Goal: Find specific page/section: Find specific page/section

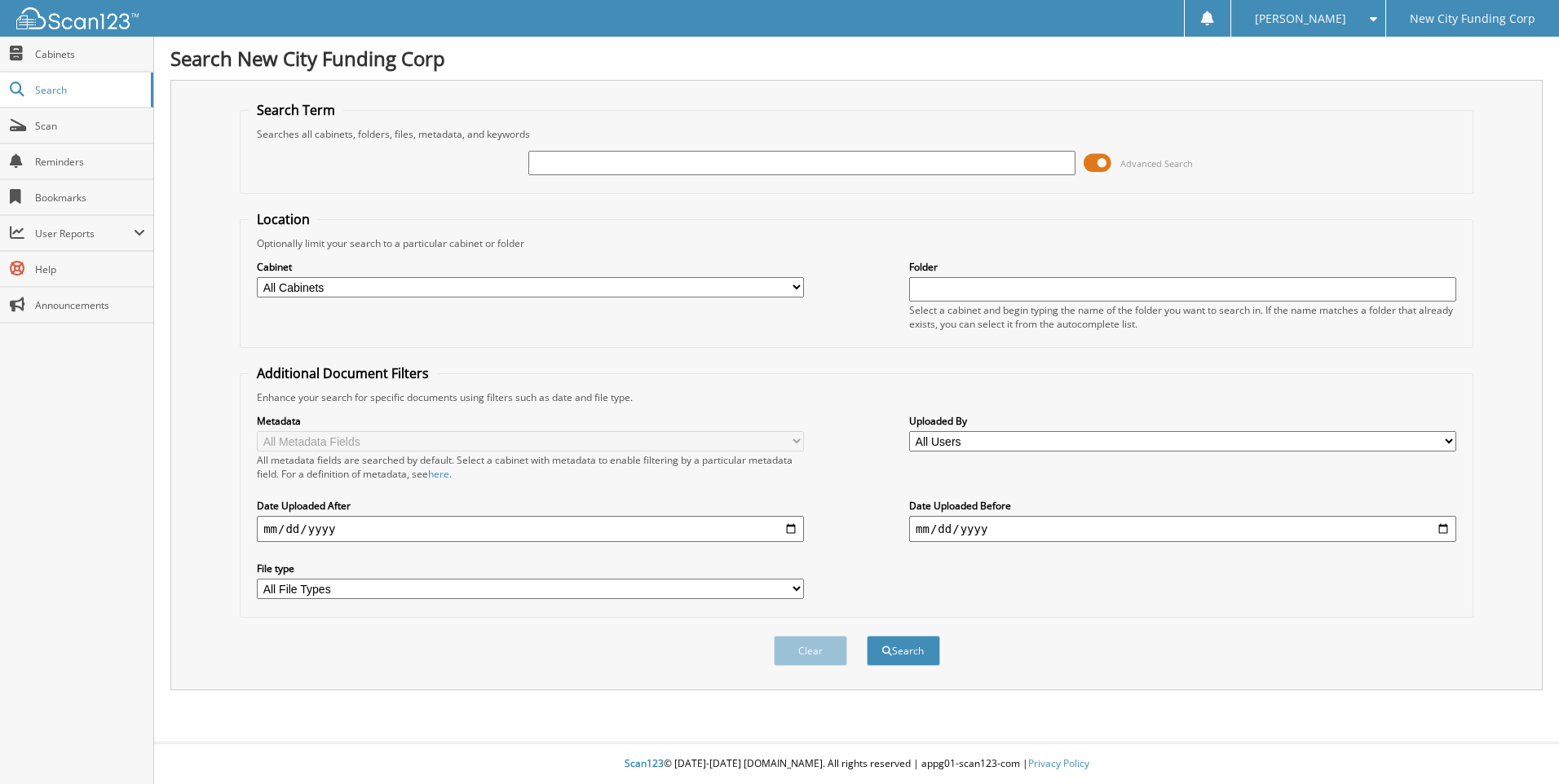
click at [641, 162] on input "text" at bounding box center [802, 163] width 547 height 25
type input "371879"
click at [867, 636] on button "Search" at bounding box center [904, 651] width 73 height 31
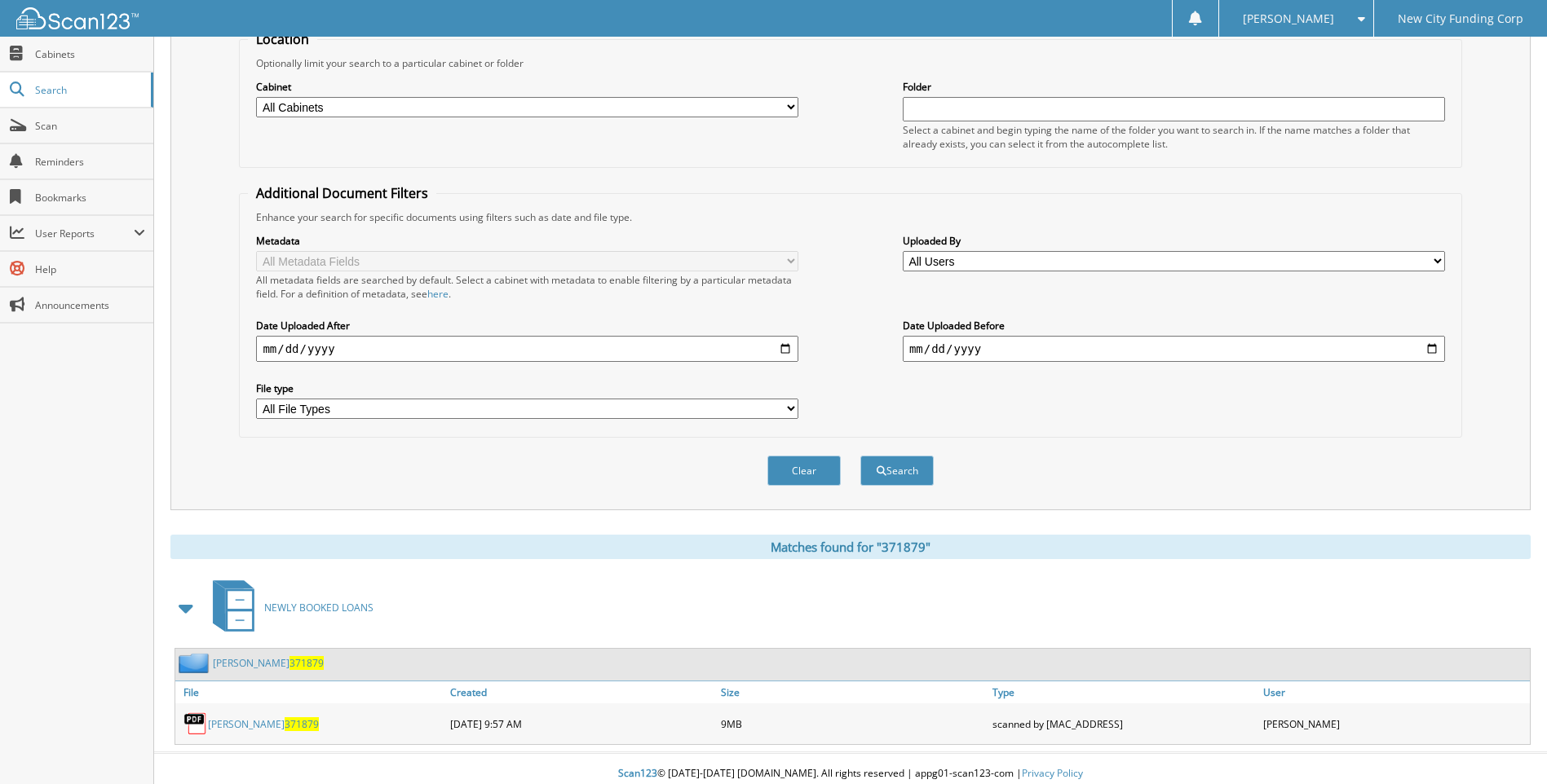
scroll to position [191, 0]
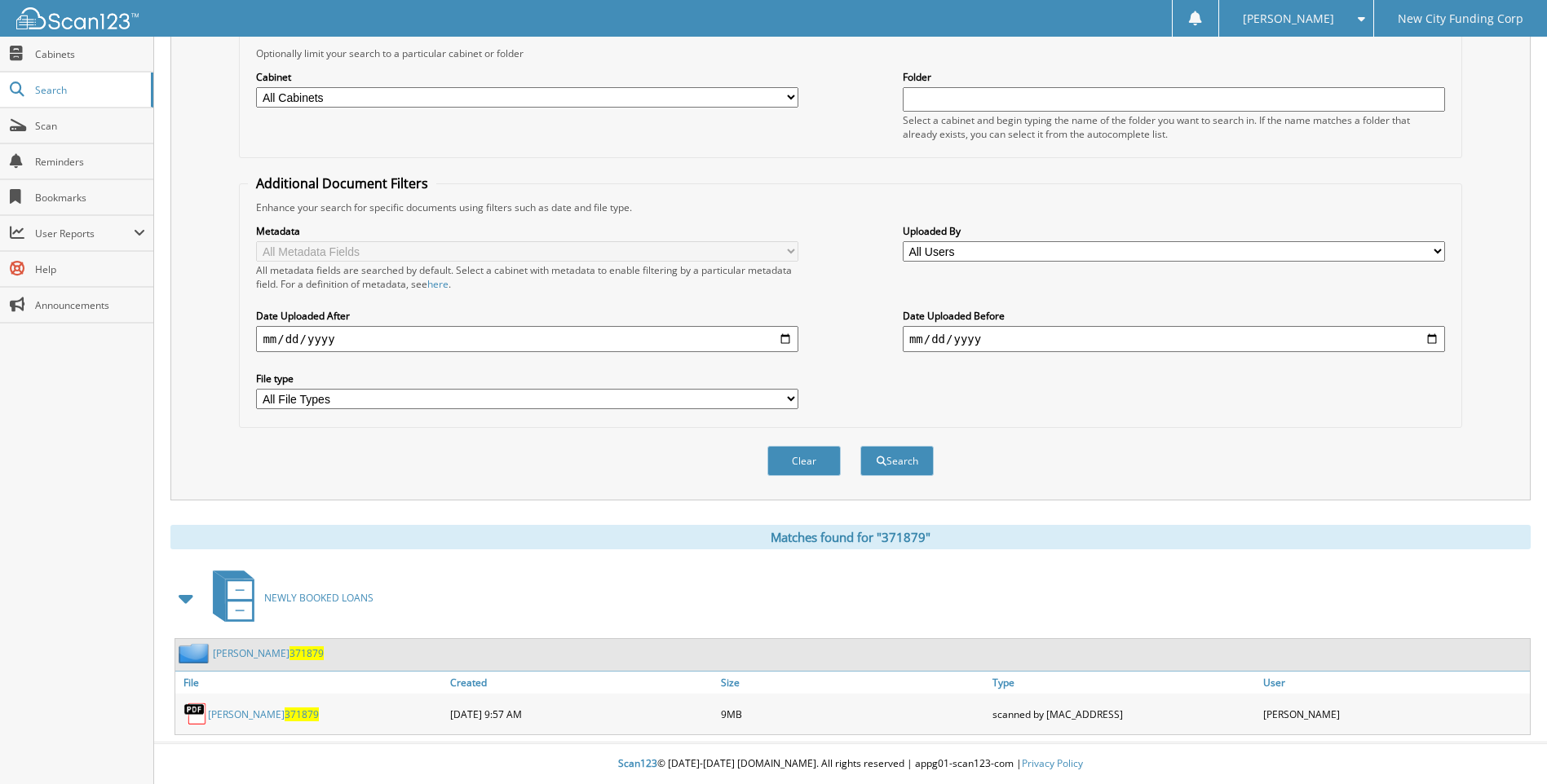
click at [253, 713] on link "jeannine chambers 371879" at bounding box center [264, 715] width 111 height 14
